Goal: Browse casually

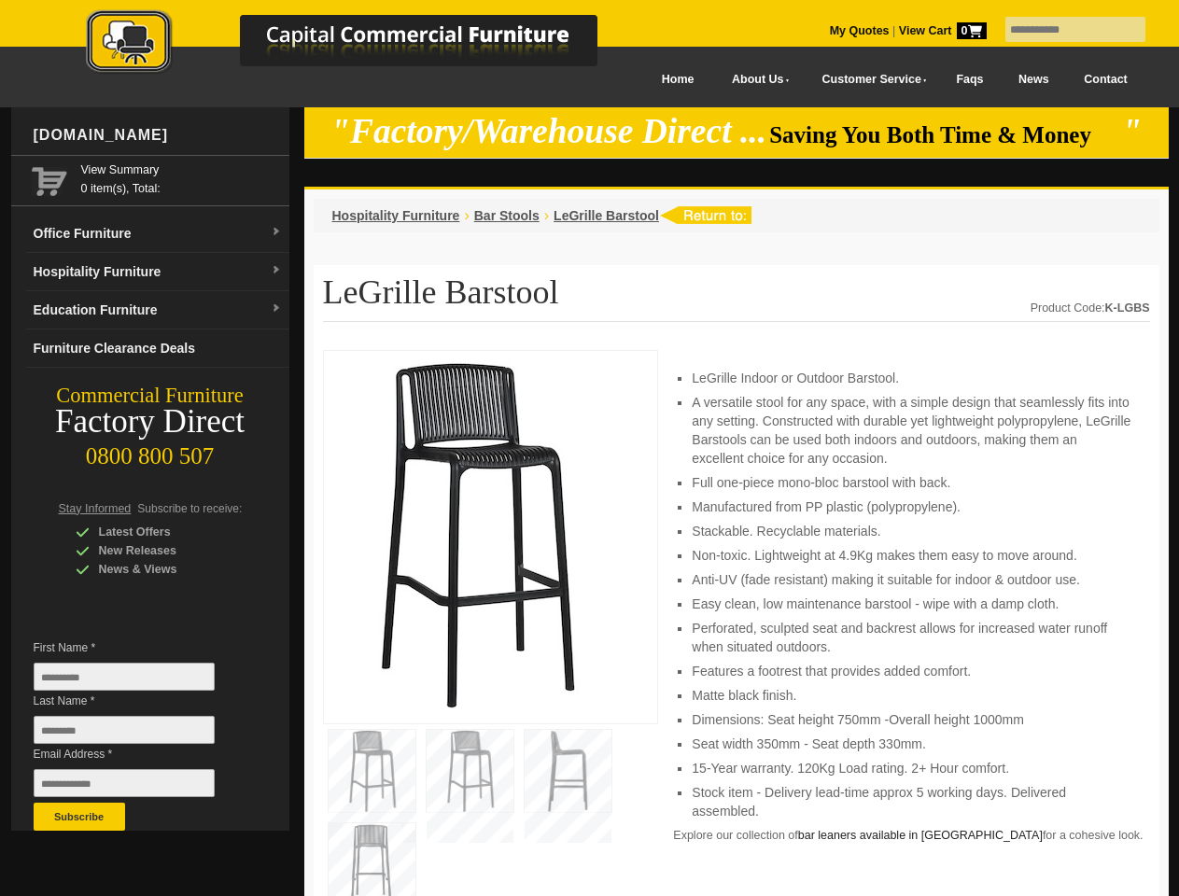
click at [1063, 30] on input "text" at bounding box center [1075, 29] width 140 height 25
click at [138, 735] on input "Last Name *" at bounding box center [124, 730] width 181 height 28
click at [79, 817] on button "Subscribe" at bounding box center [79, 817] width 91 height 28
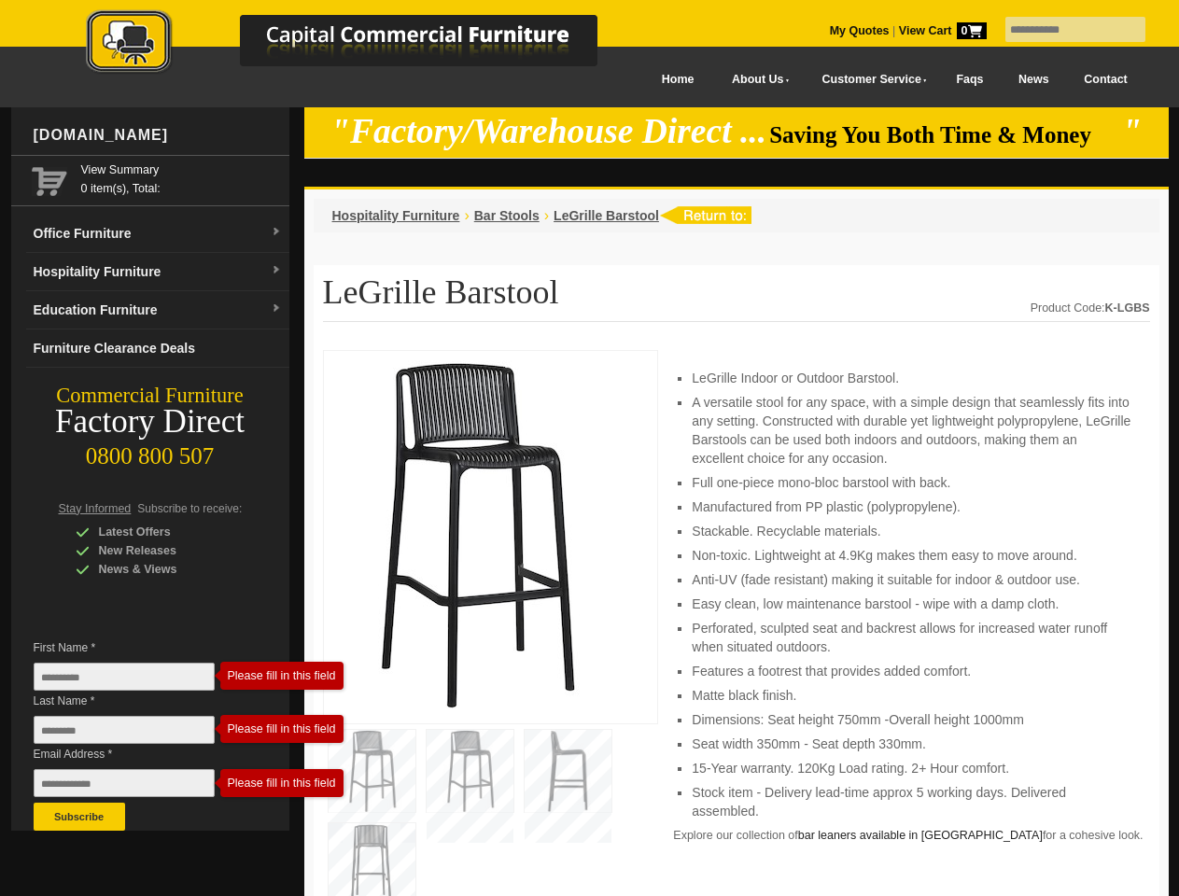
click at [736, 624] on li "Perforated, sculpted seat and backrest allows for increased water runoff when s…" at bounding box center [911, 637] width 439 height 37
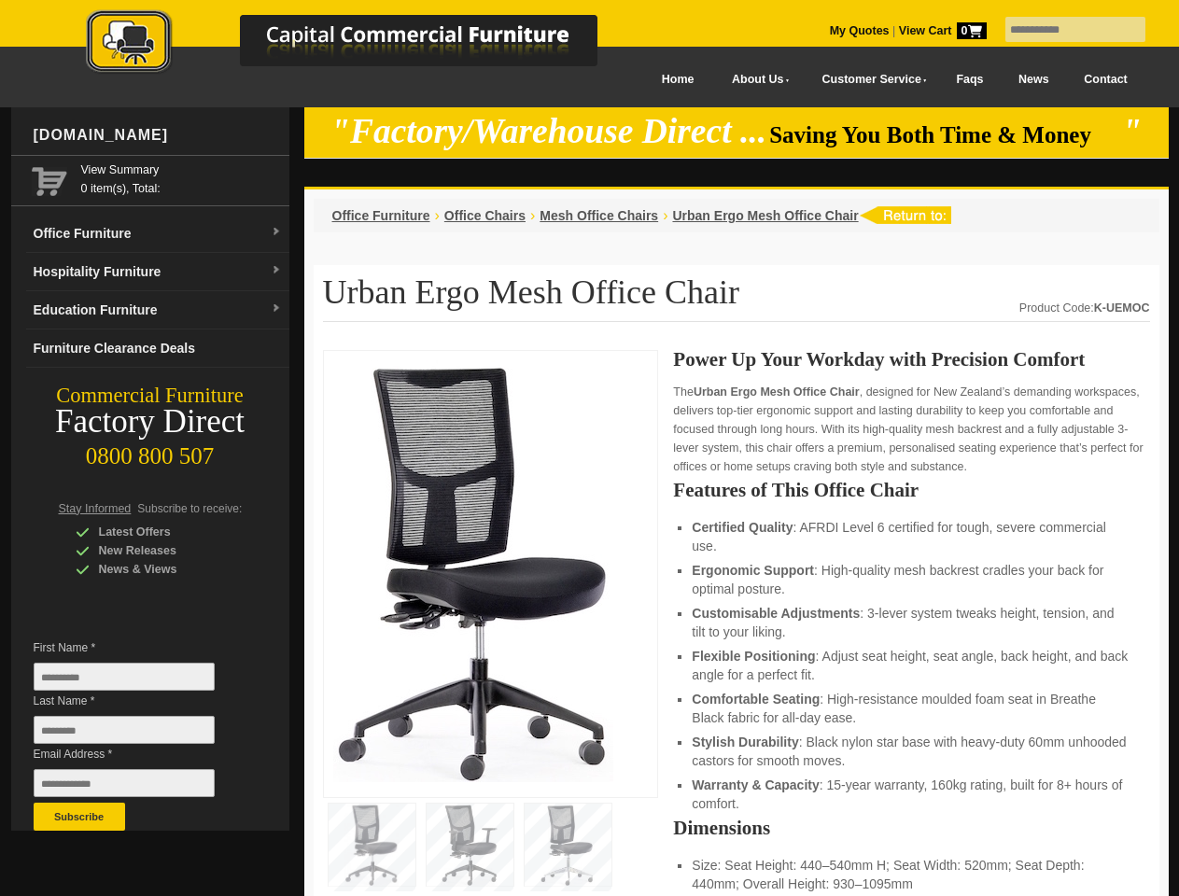
click at [1063, 30] on input "text" at bounding box center [1075, 29] width 140 height 25
click at [138, 735] on input "Last Name *" at bounding box center [124, 730] width 181 height 28
click at [79, 817] on button "Subscribe" at bounding box center [79, 817] width 91 height 28
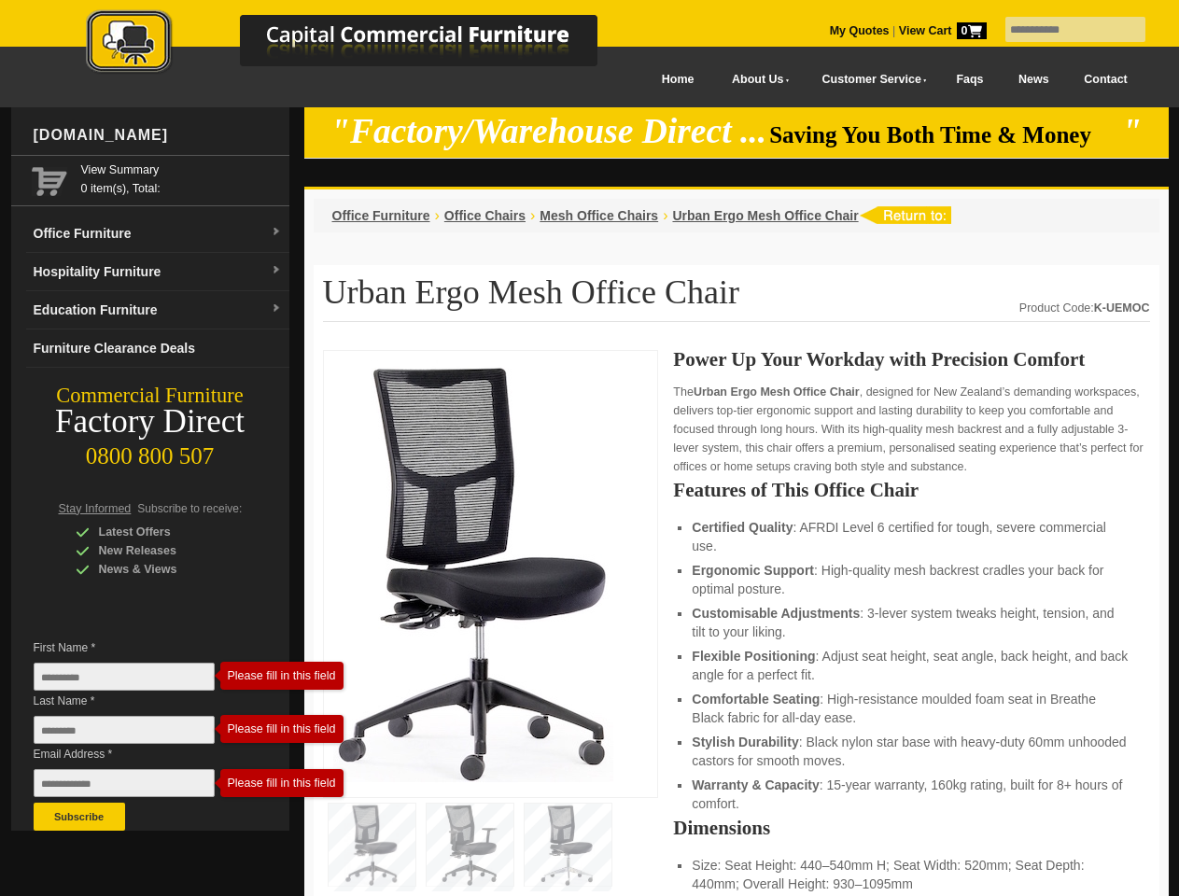
click at [736, 624] on li "Customisable Adjustments : 3-lever system tweaks height, tension, and tilt to y…" at bounding box center [911, 622] width 439 height 37
